Goal: Navigation & Orientation: Find specific page/section

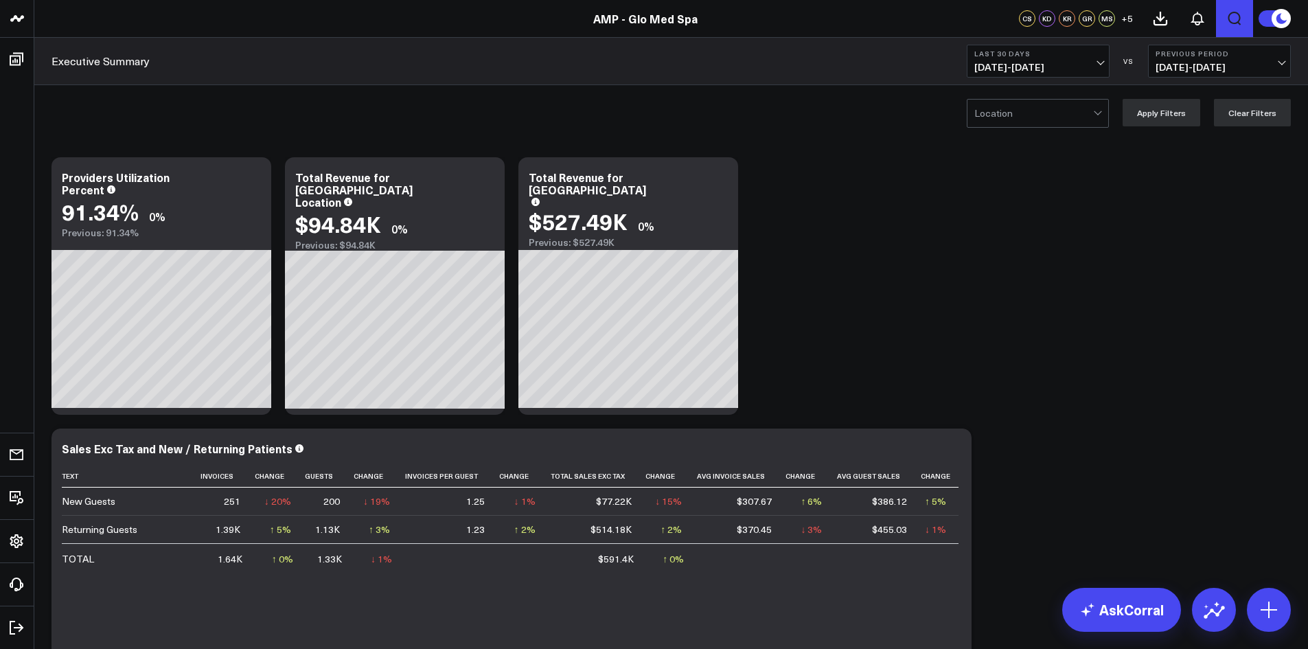
click at [1242, 18] on icon "Open search" at bounding box center [1234, 18] width 16 height 16
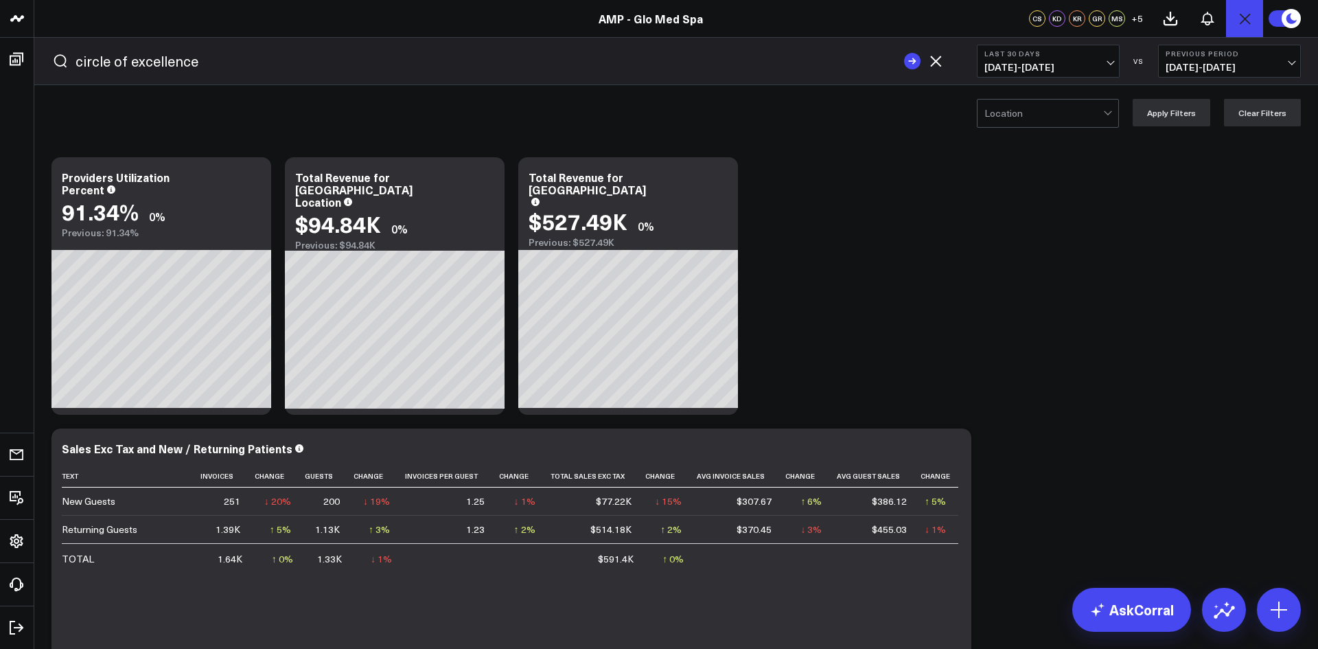
type input "circle of excellence"
click at [904, 53] on button "submit" at bounding box center [912, 61] width 16 height 16
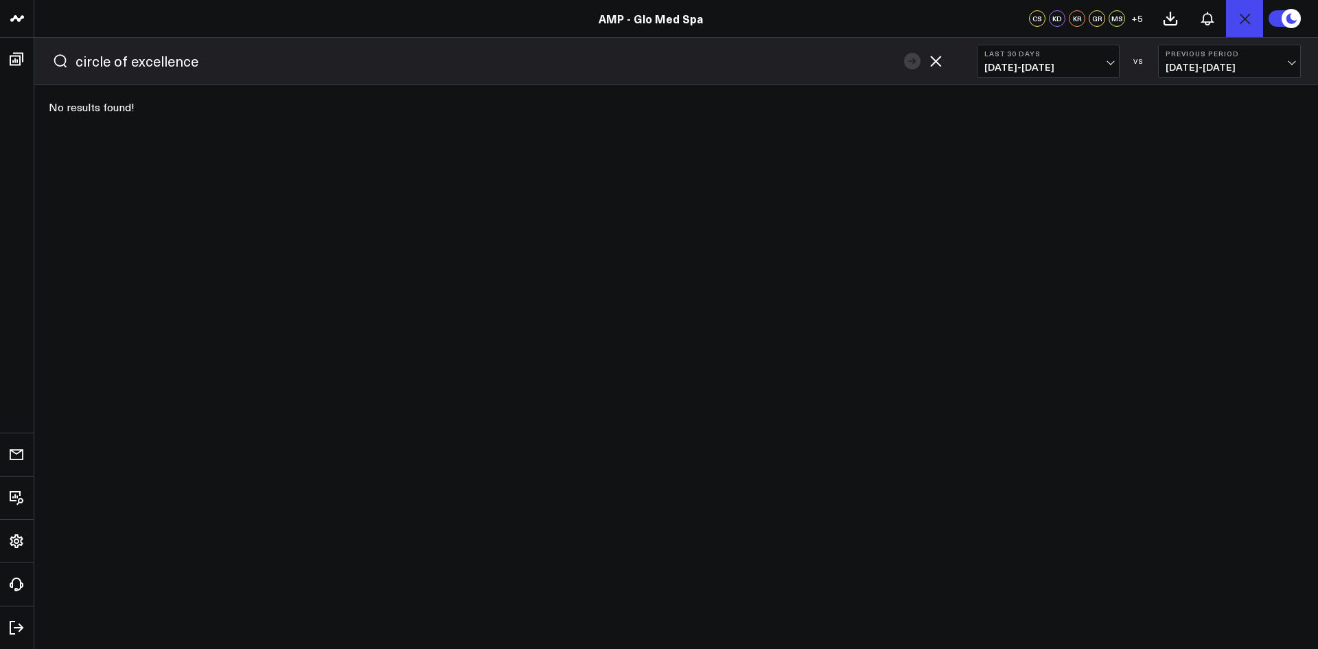
click at [936, 61] on icon "button" at bounding box center [935, 61] width 11 height 11
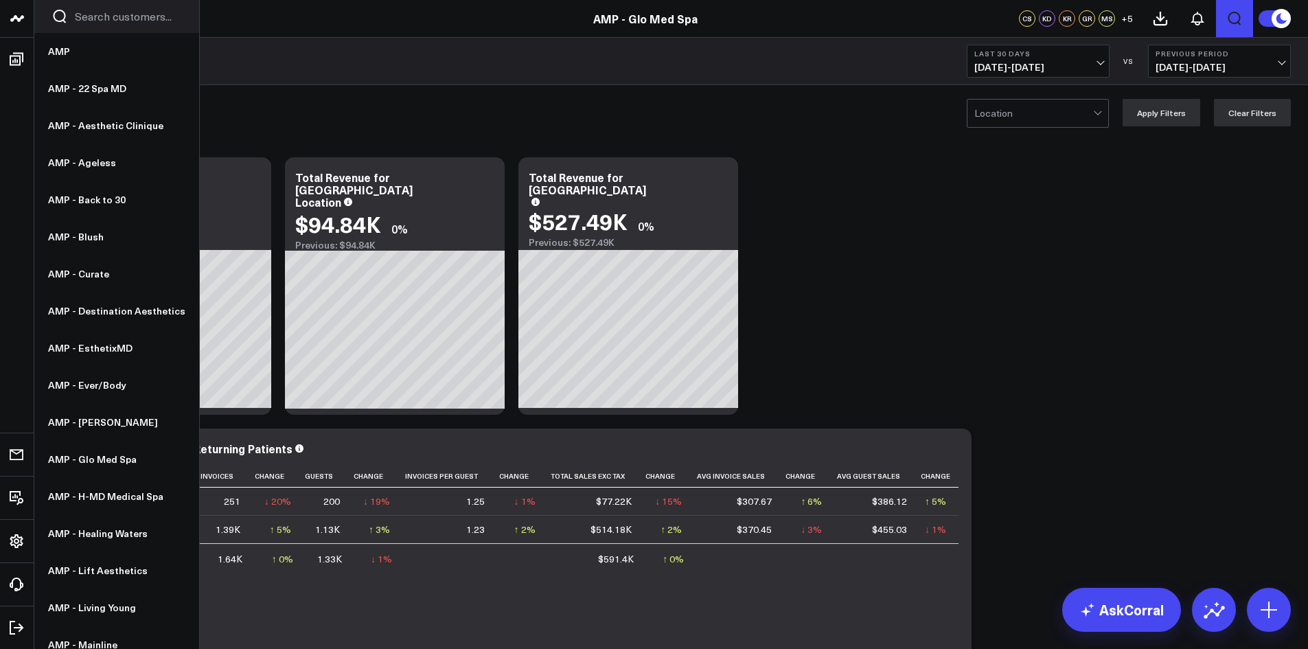
click at [115, 17] on input "Search customers input" at bounding box center [128, 16] width 107 height 15
type input "c"
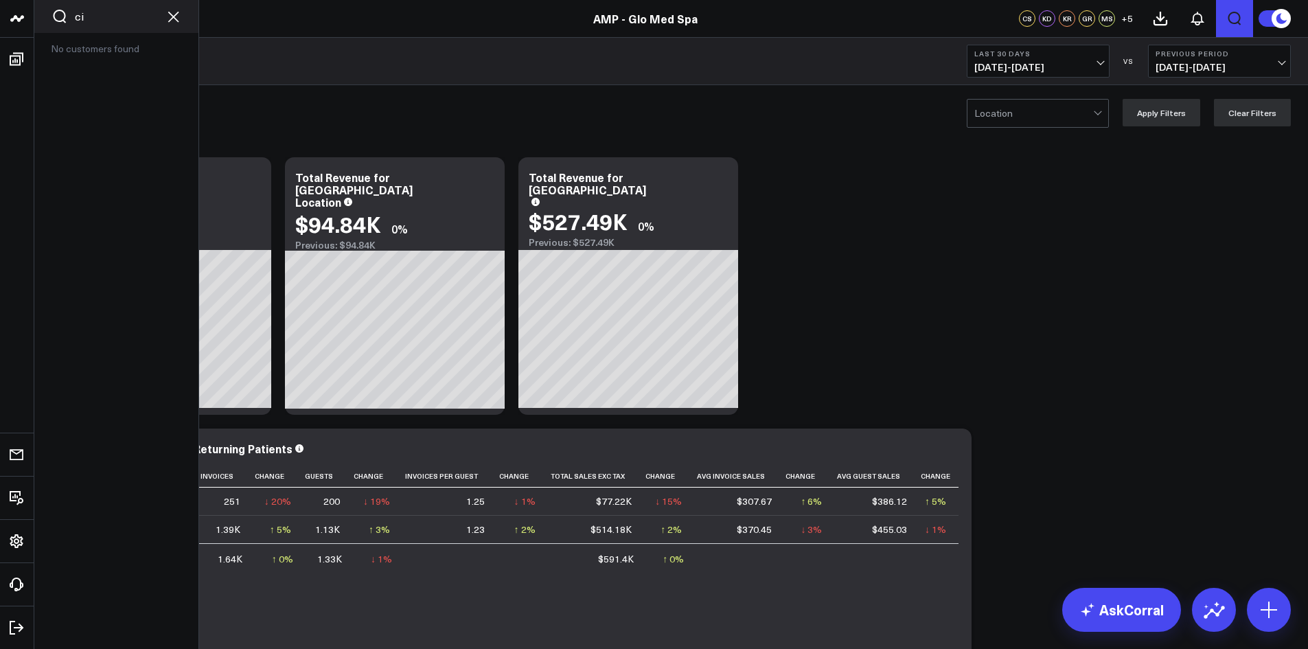
scroll to position [567, 0]
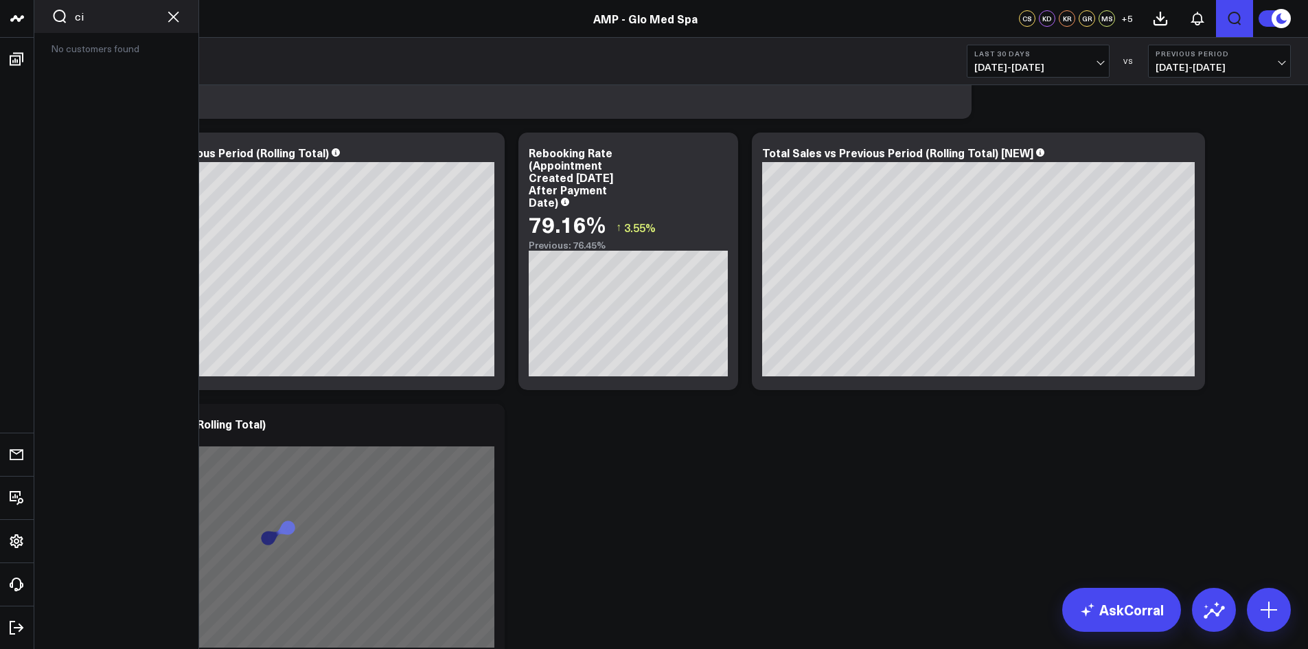
click at [97, 15] on input "ci" at bounding box center [116, 16] width 83 height 15
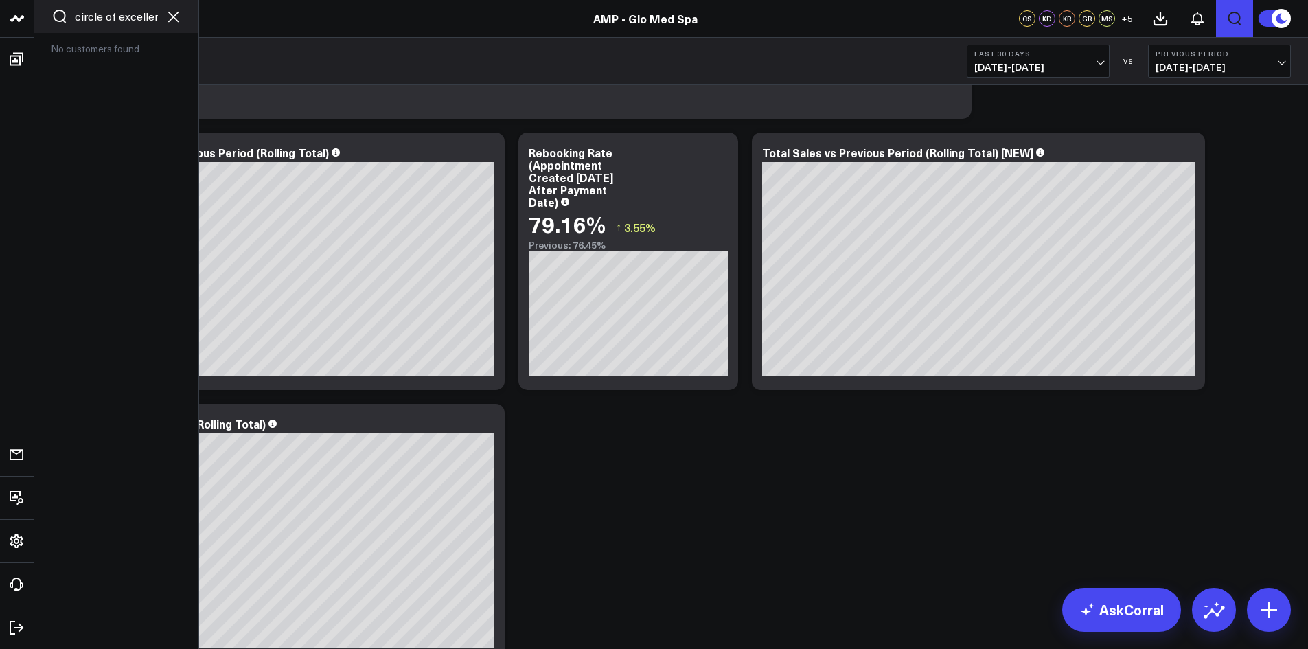
scroll to position [0, 11]
type input "circle of excellence"
click at [169, 18] on icon "Clear search" at bounding box center [173, 16] width 16 height 16
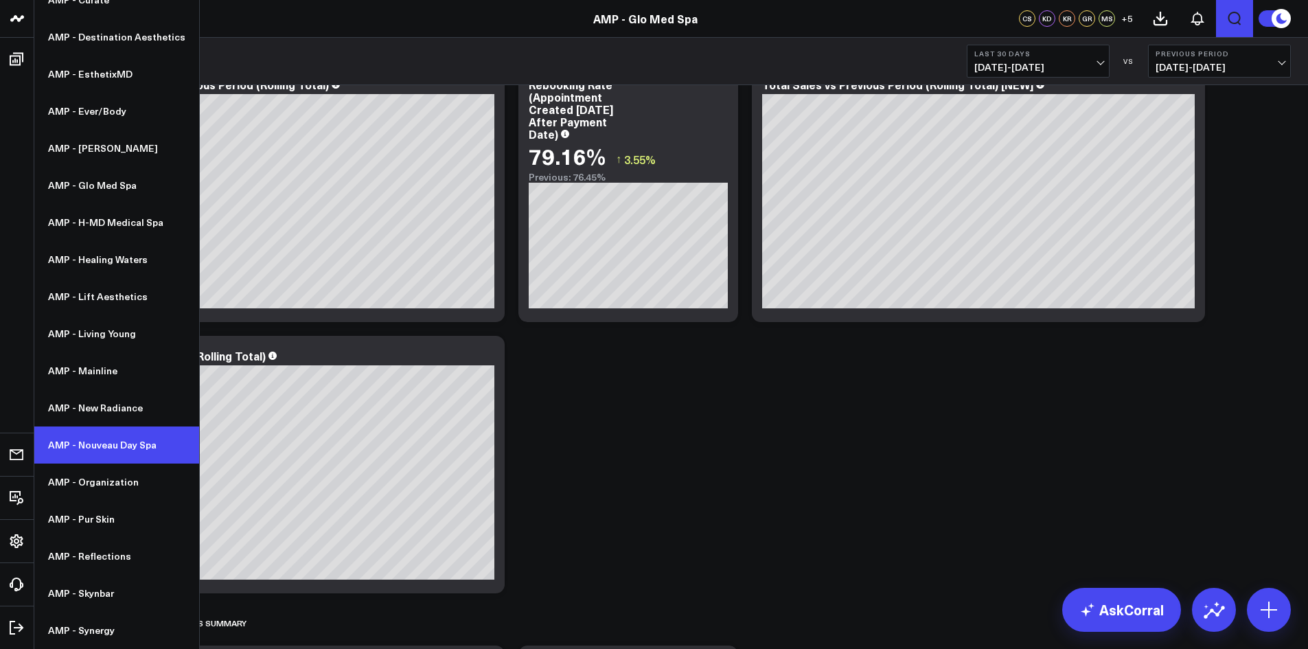
scroll to position [636, 0]
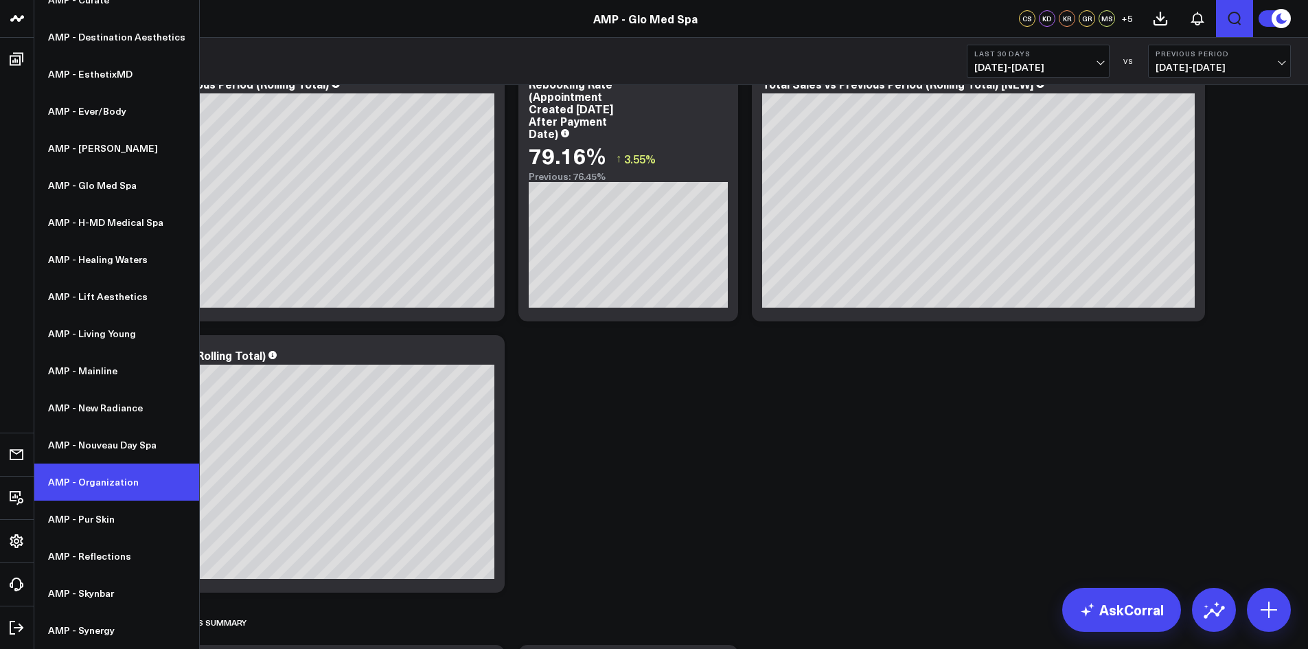
click at [110, 477] on link "AMP - Organization" at bounding box center [116, 481] width 165 height 37
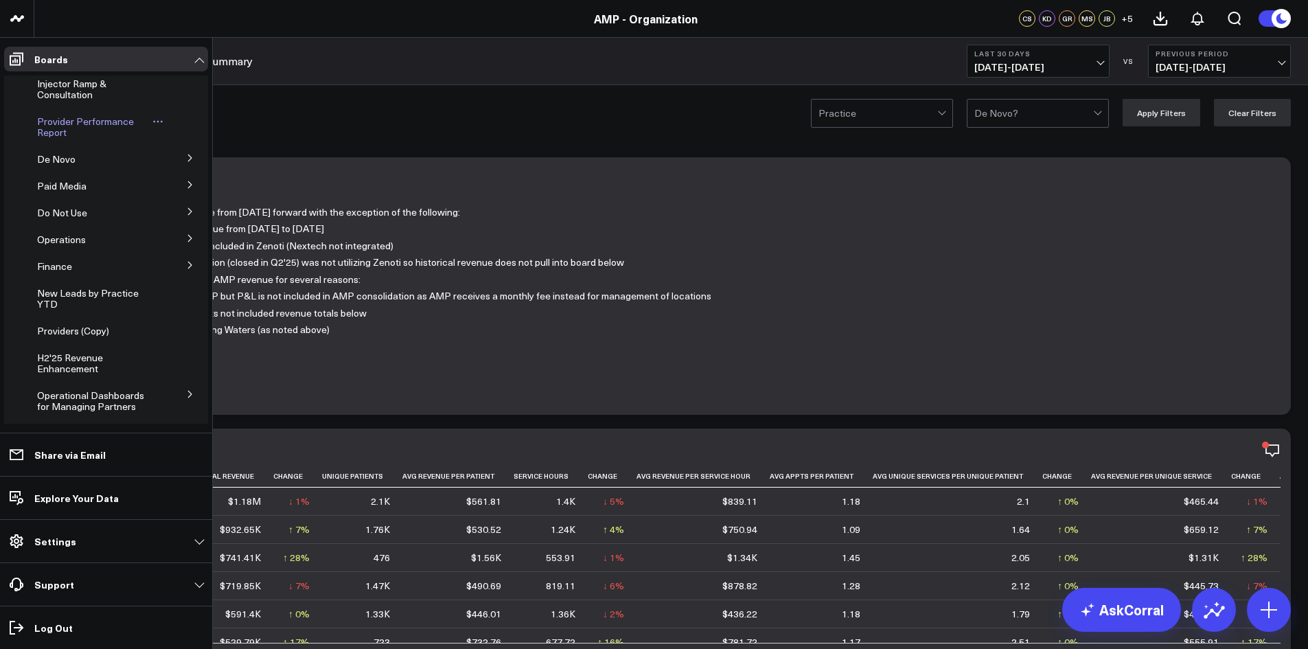
scroll to position [137, 0]
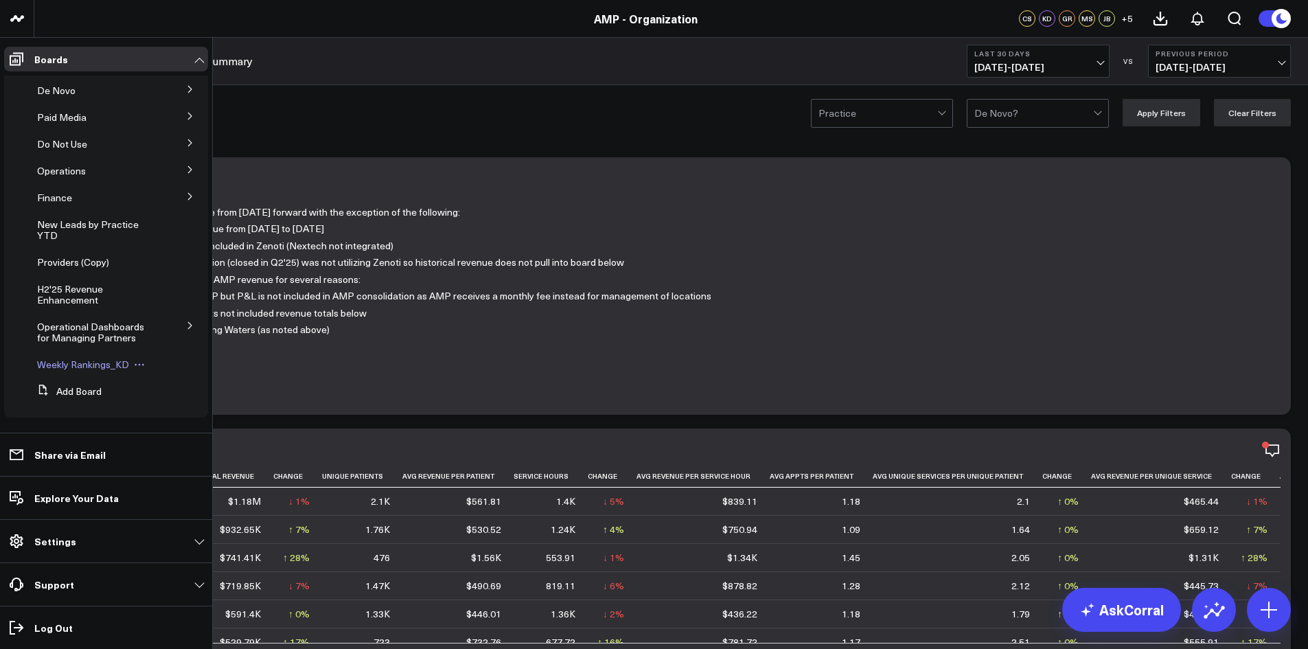
click at [100, 367] on span "Weekly Rankings_KD" at bounding box center [83, 364] width 92 height 13
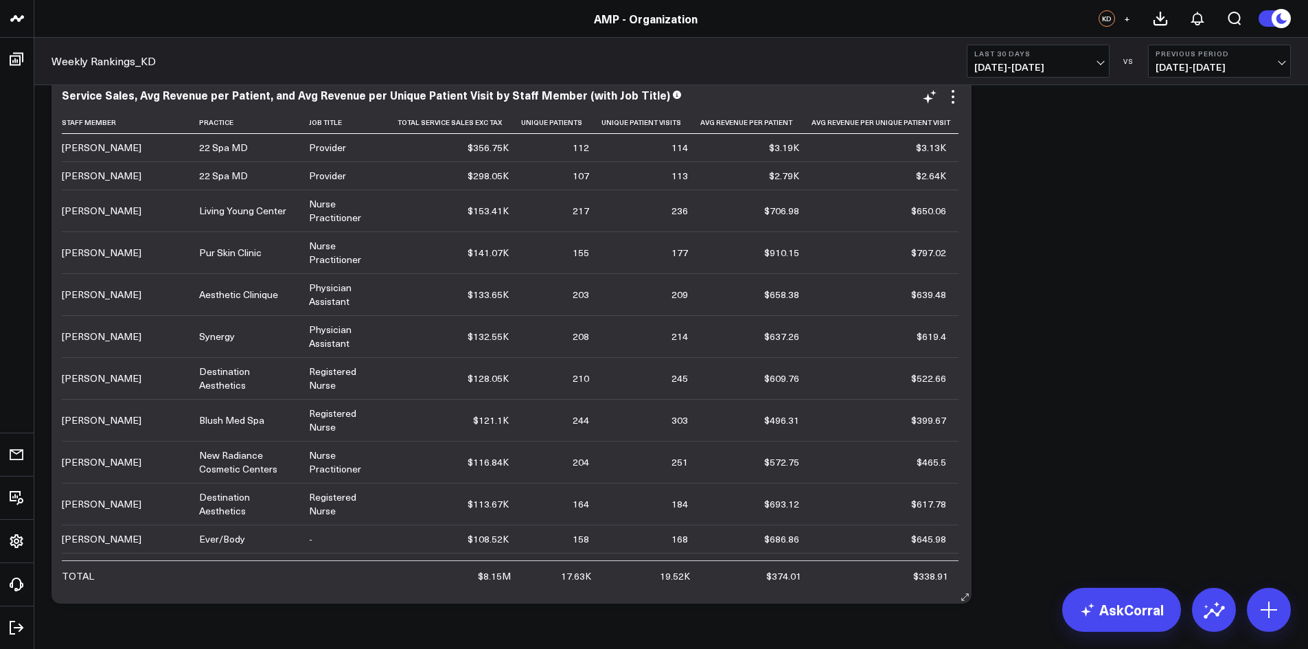
scroll to position [2128, 0]
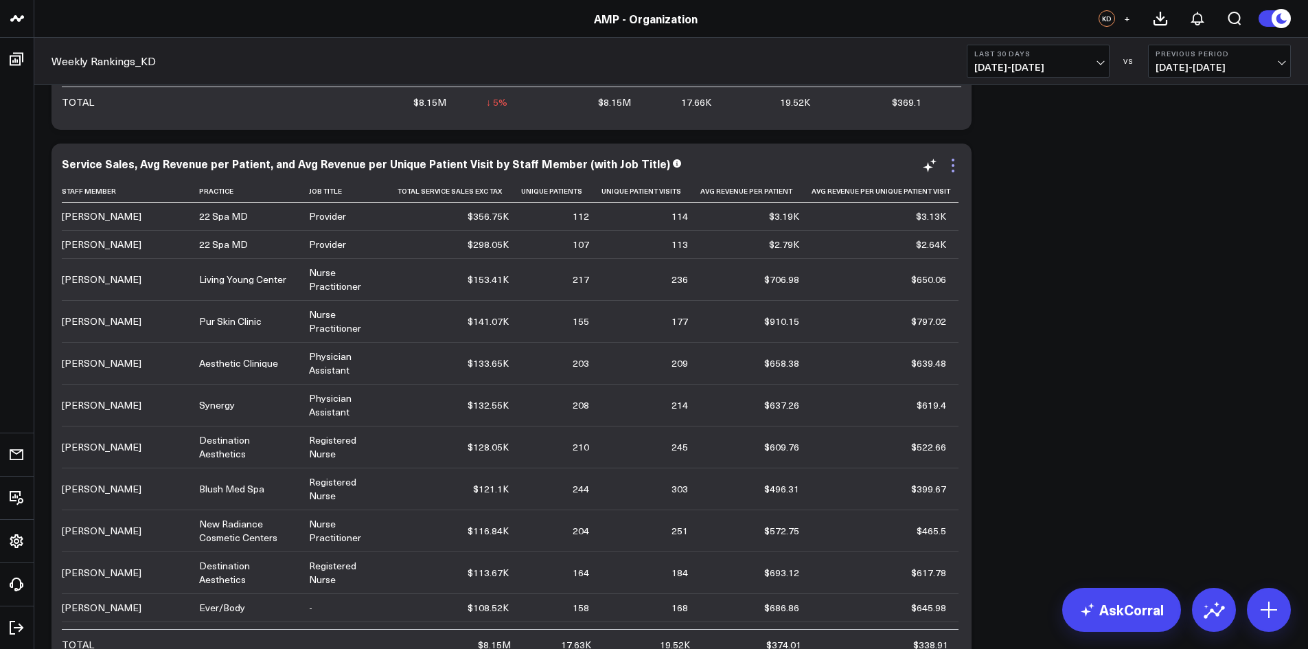
click at [953, 165] on icon at bounding box center [953, 165] width 3 height 3
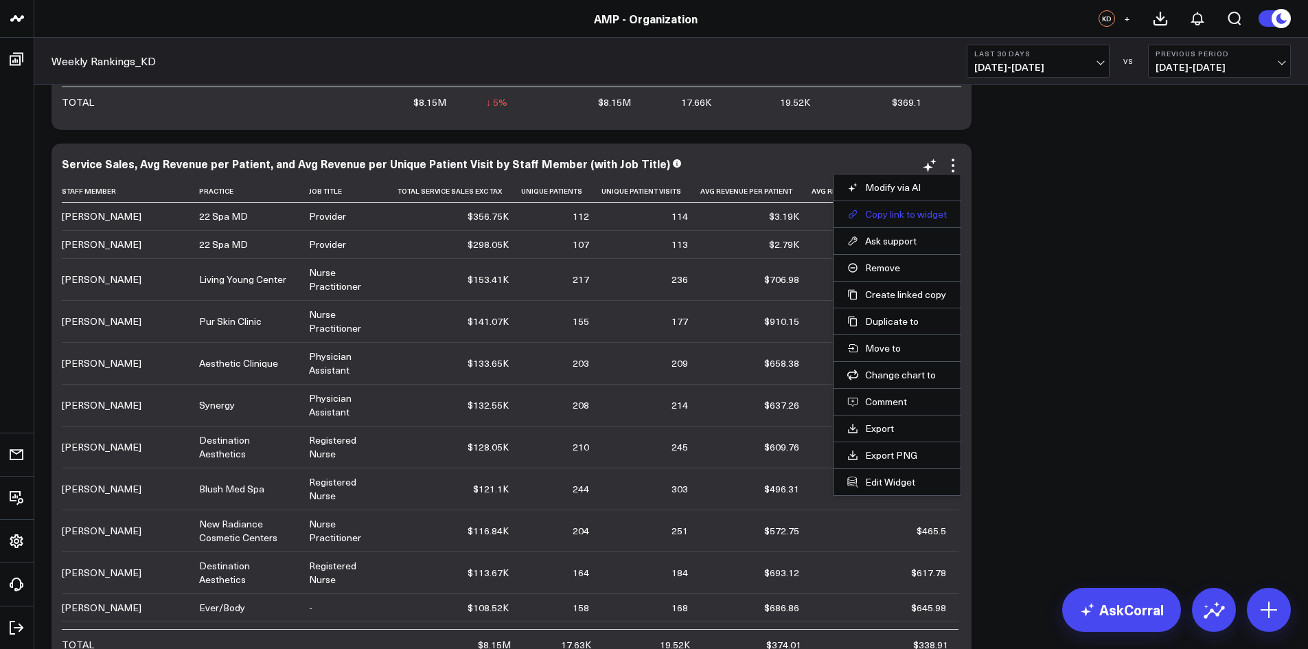
click at [891, 211] on button "Copy link to widget" at bounding box center [897, 214] width 100 height 12
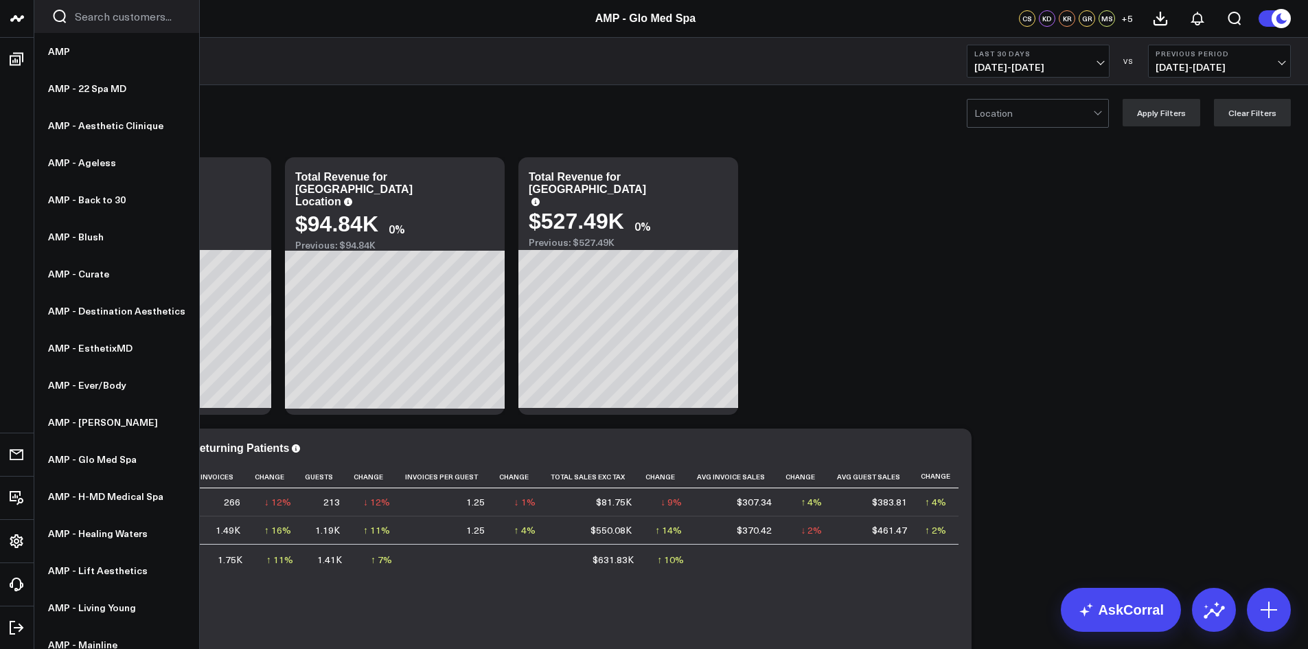
click at [94, 387] on link "AMP - Ever/Body" at bounding box center [116, 385] width 165 height 37
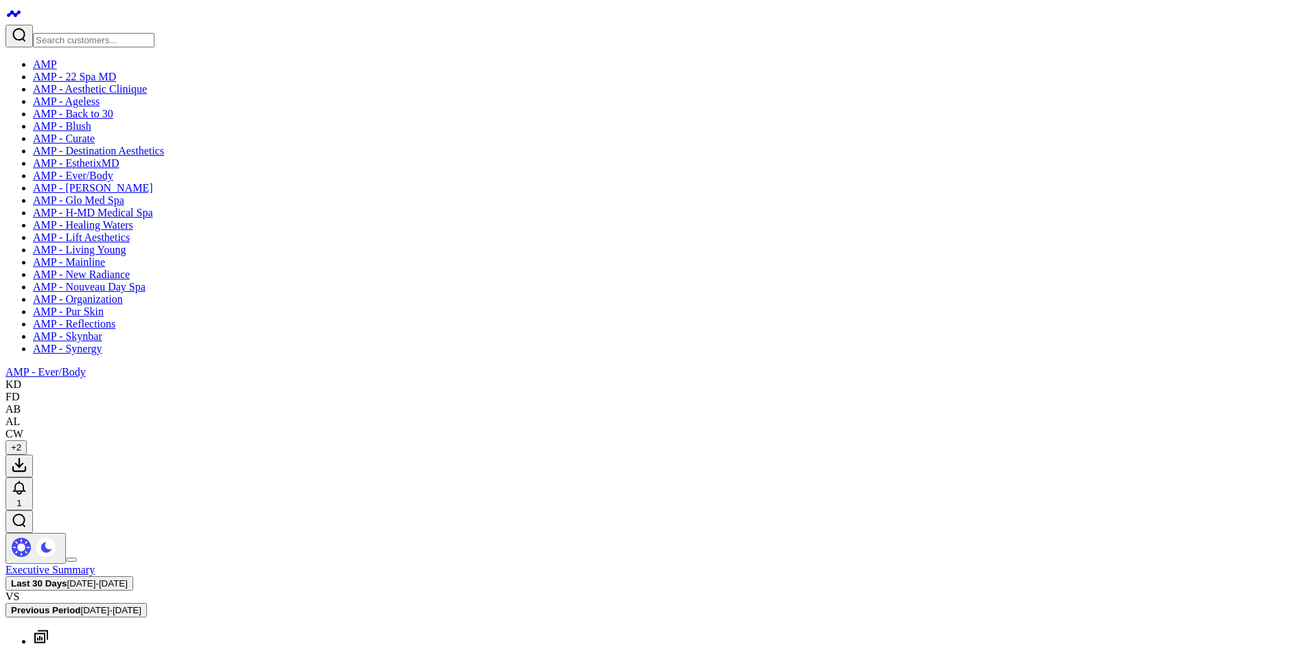
click at [128, 578] on span "09/01/25 - 09/30/25" at bounding box center [97, 583] width 60 height 10
